Goal: Task Accomplishment & Management: Use online tool/utility

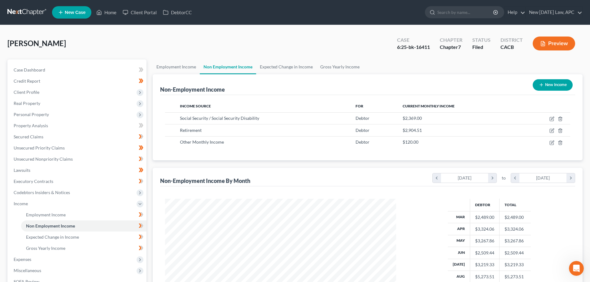
click at [33, 13] on link at bounding box center [27, 12] width 40 height 11
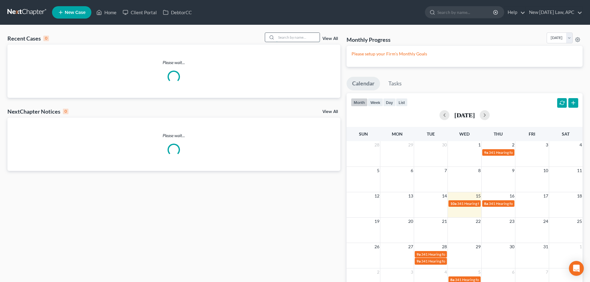
click at [283, 35] on input "search" at bounding box center [297, 37] width 43 height 9
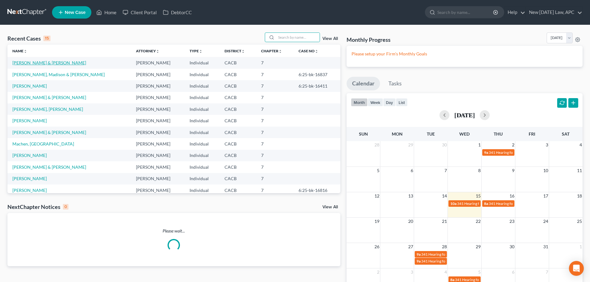
click at [25, 62] on link "[PERSON_NAME] & [PERSON_NAME]" at bounding box center [49, 62] width 74 height 5
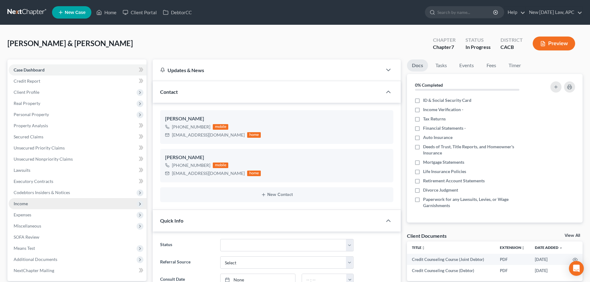
click at [17, 206] on span "Income" at bounding box center [78, 203] width 138 height 11
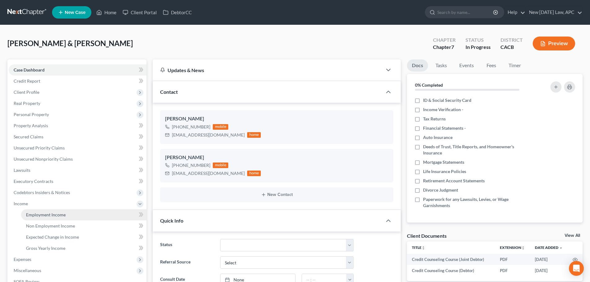
click at [38, 216] on span "Employment Income" at bounding box center [46, 214] width 40 height 5
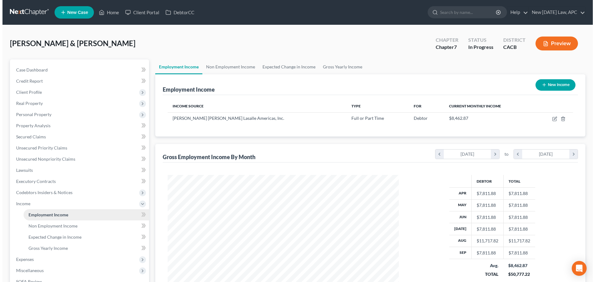
scroll to position [116, 244]
click at [551, 43] on button "Preview" at bounding box center [554, 44] width 42 height 14
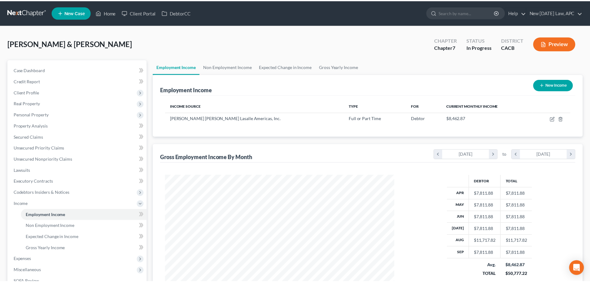
scroll to position [117, 246]
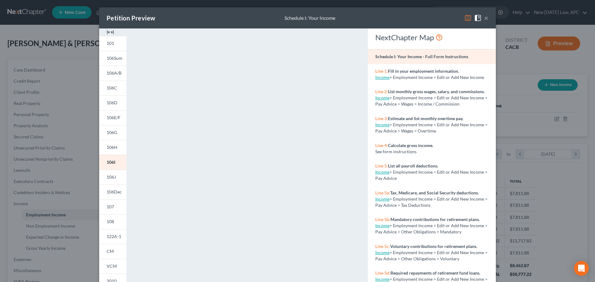
click at [485, 18] on button "×" at bounding box center [486, 17] width 4 height 7
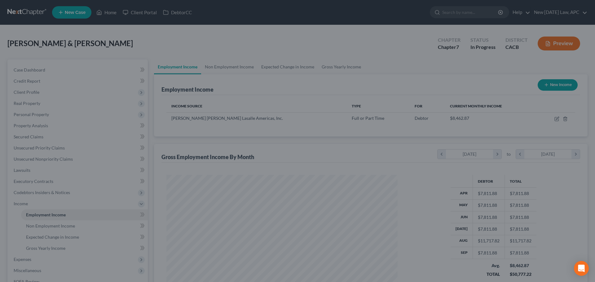
scroll to position [309805, 309677]
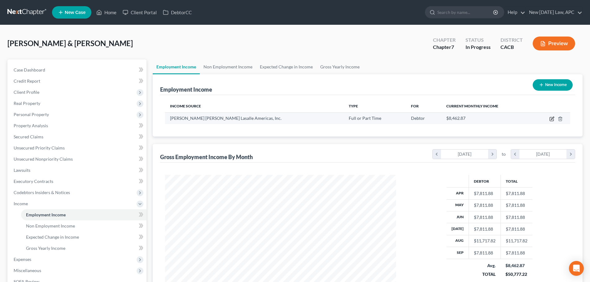
click at [551, 117] on icon "button" at bounding box center [552, 119] width 4 height 4
select select "0"
select select "14"
select select "2"
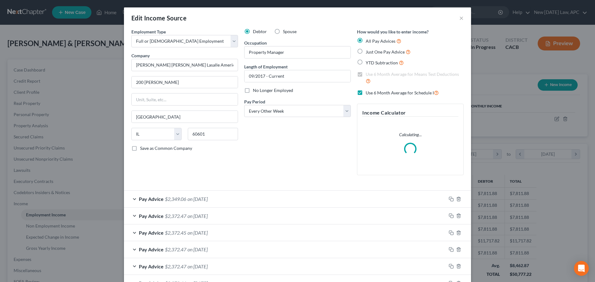
scroll to position [117, 246]
click at [239, 195] on div "Pay Advice $2,349.06 on 10/10/2025" at bounding box center [285, 199] width 322 height 16
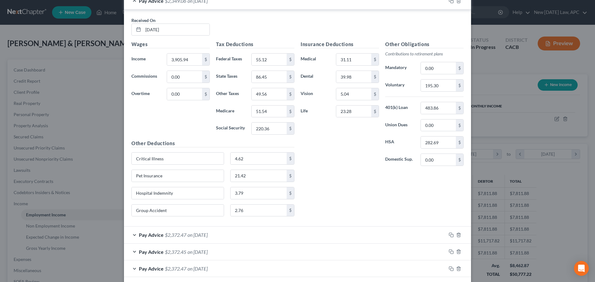
scroll to position [248, 0]
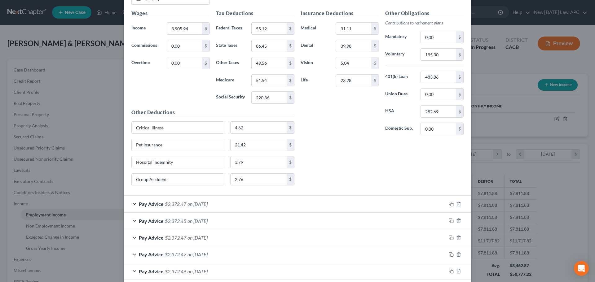
click at [300, 201] on div "Pay Advice $2,372.47 on 09/26/2025" at bounding box center [285, 204] width 322 height 16
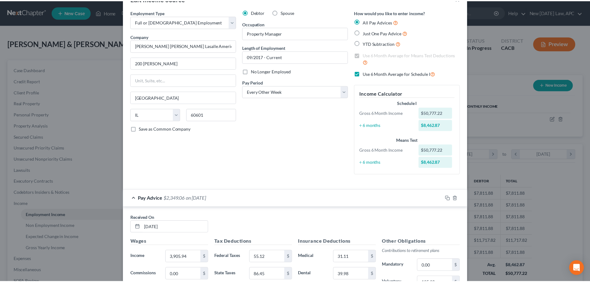
scroll to position [0, 0]
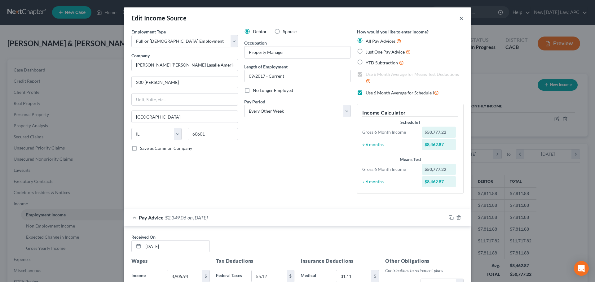
click at [460, 19] on button "×" at bounding box center [461, 17] width 4 height 7
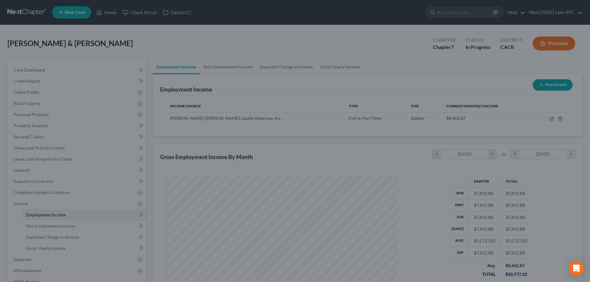
scroll to position [116, 244]
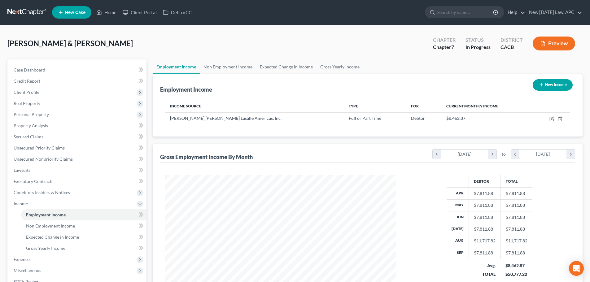
click at [572, 43] on button "Preview" at bounding box center [554, 44] width 42 height 14
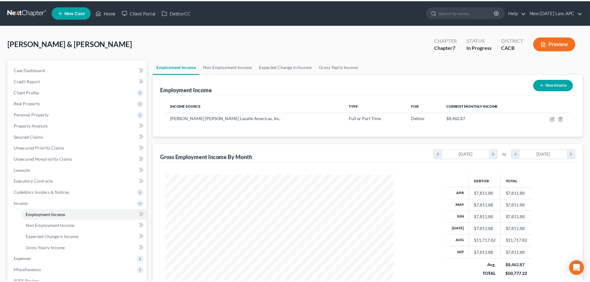
scroll to position [117, 246]
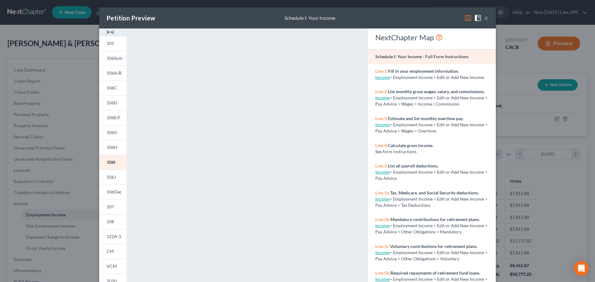
click at [484, 16] on button "×" at bounding box center [486, 17] width 4 height 7
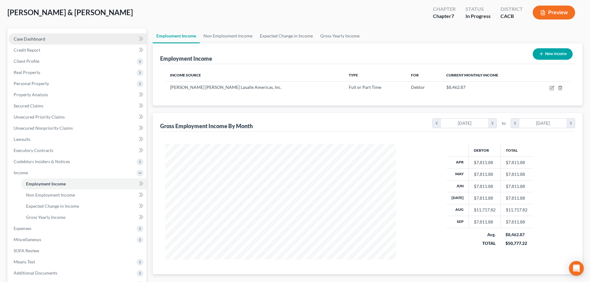
scroll to position [0, 0]
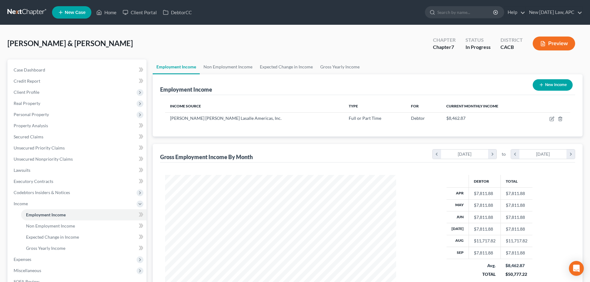
click at [30, 12] on link at bounding box center [27, 12] width 40 height 11
